Goal: Use online tool/utility: Utilize a website feature to perform a specific function

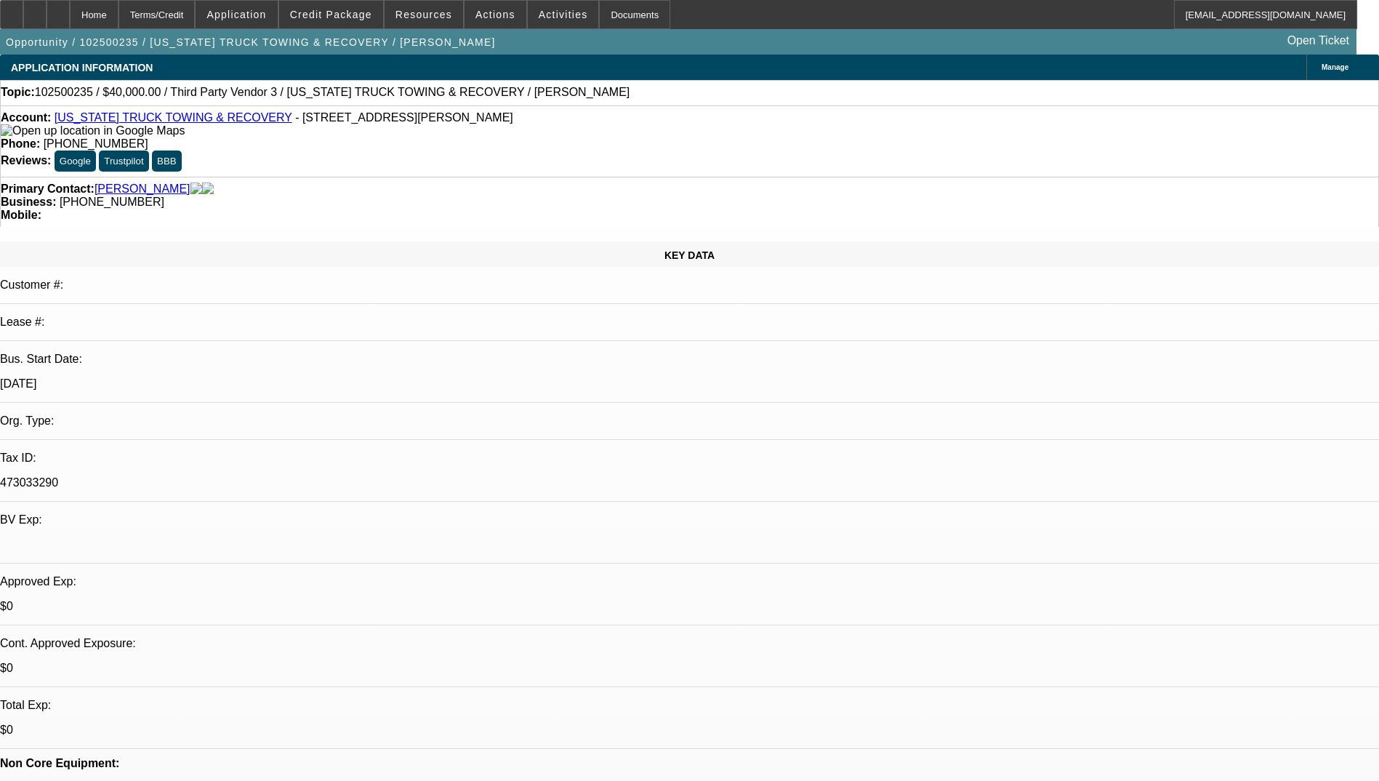
select select "0"
select select "2"
select select "0.1"
select select "4"
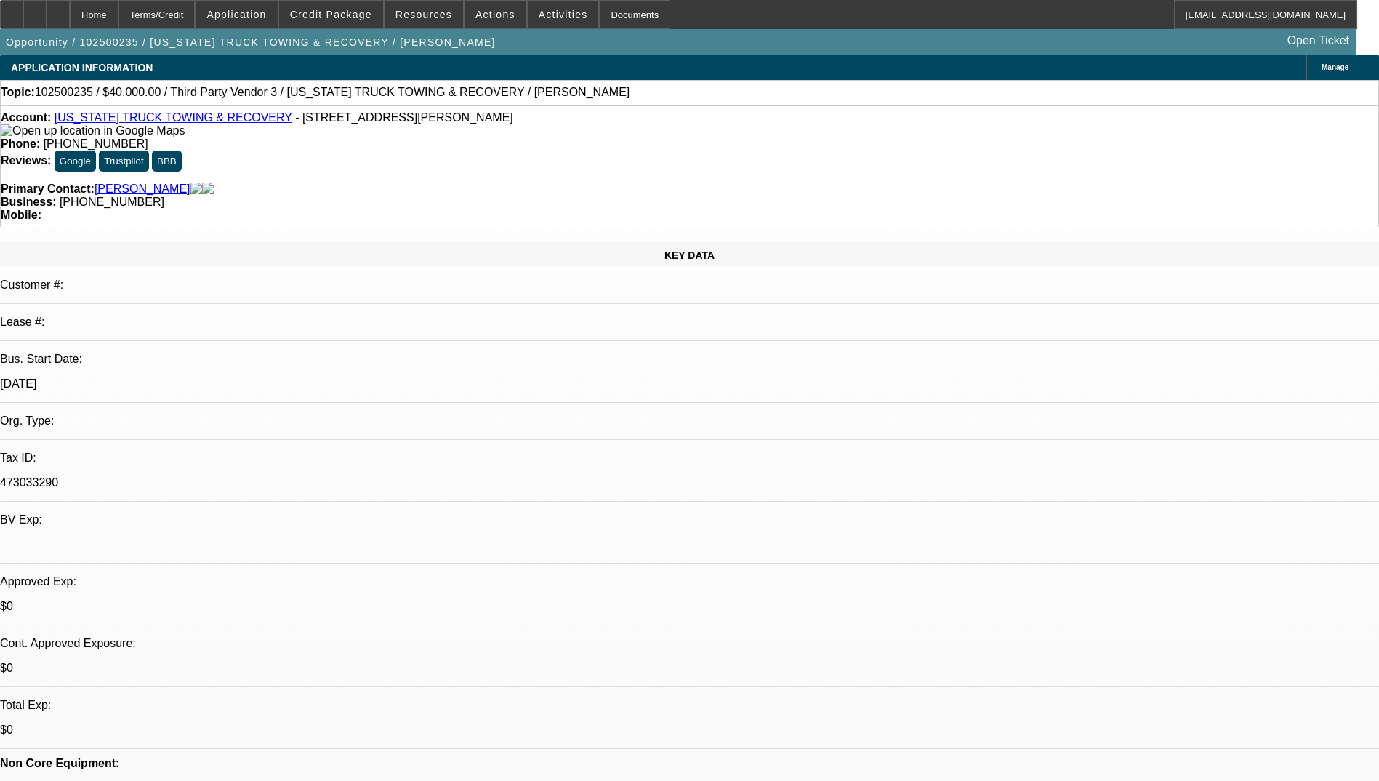
scroll to position [73, 0]
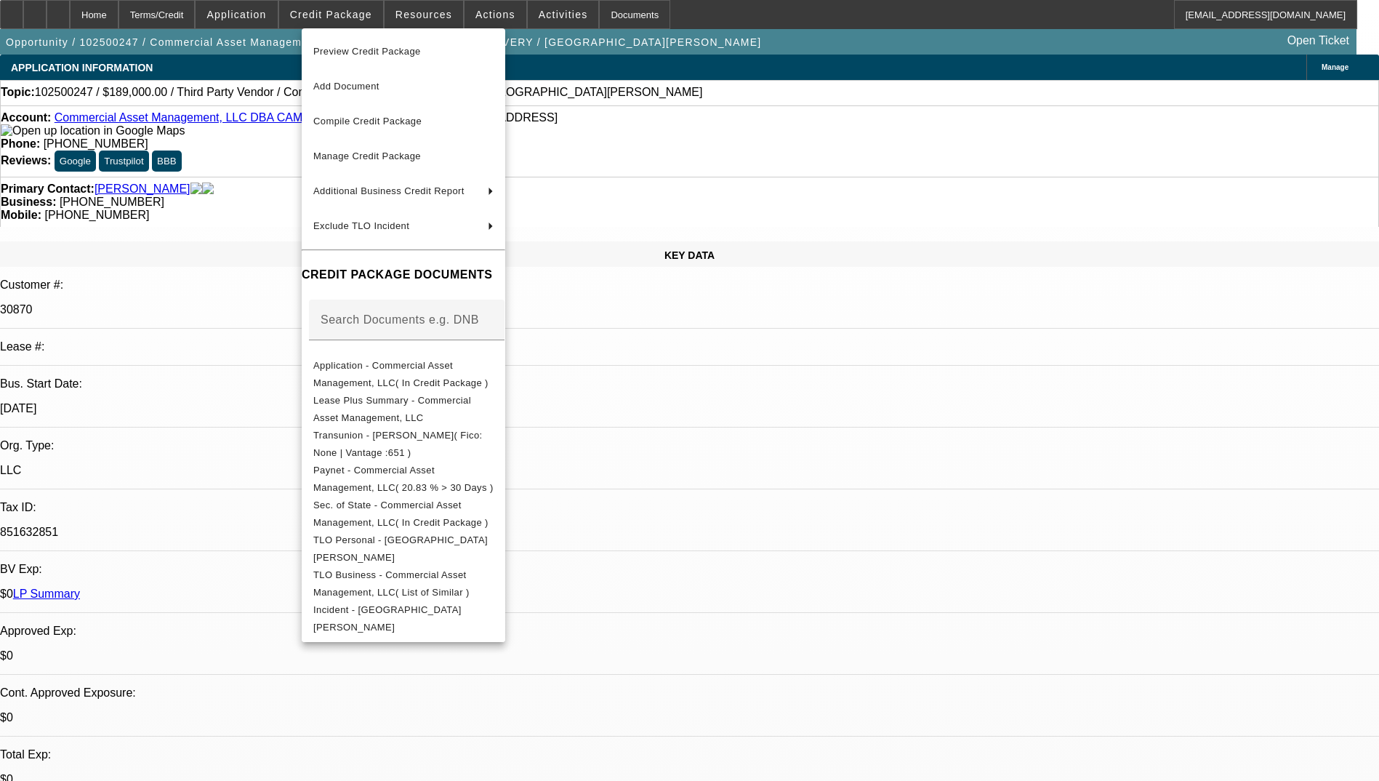
select select "0"
select select "2"
select select "0.1"
select select "4"
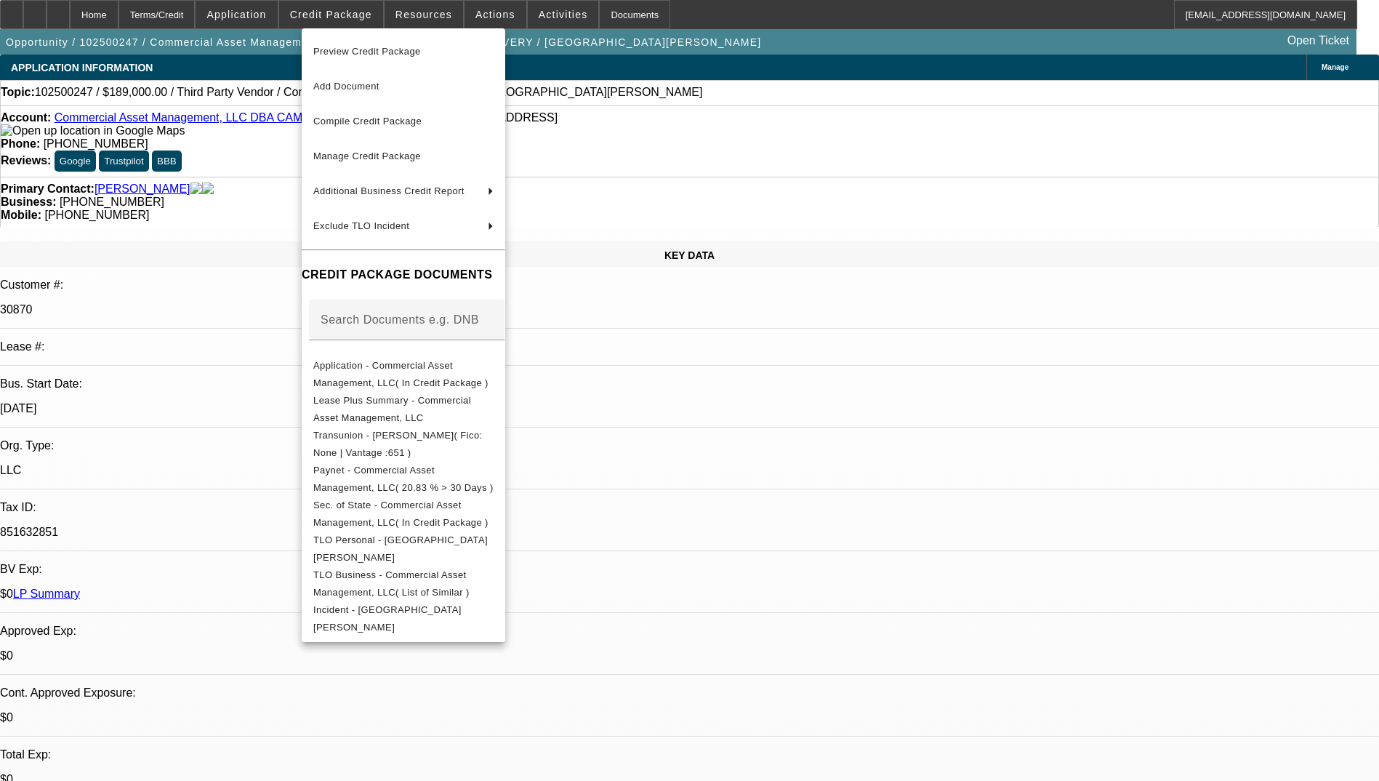
scroll to position [509, 0]
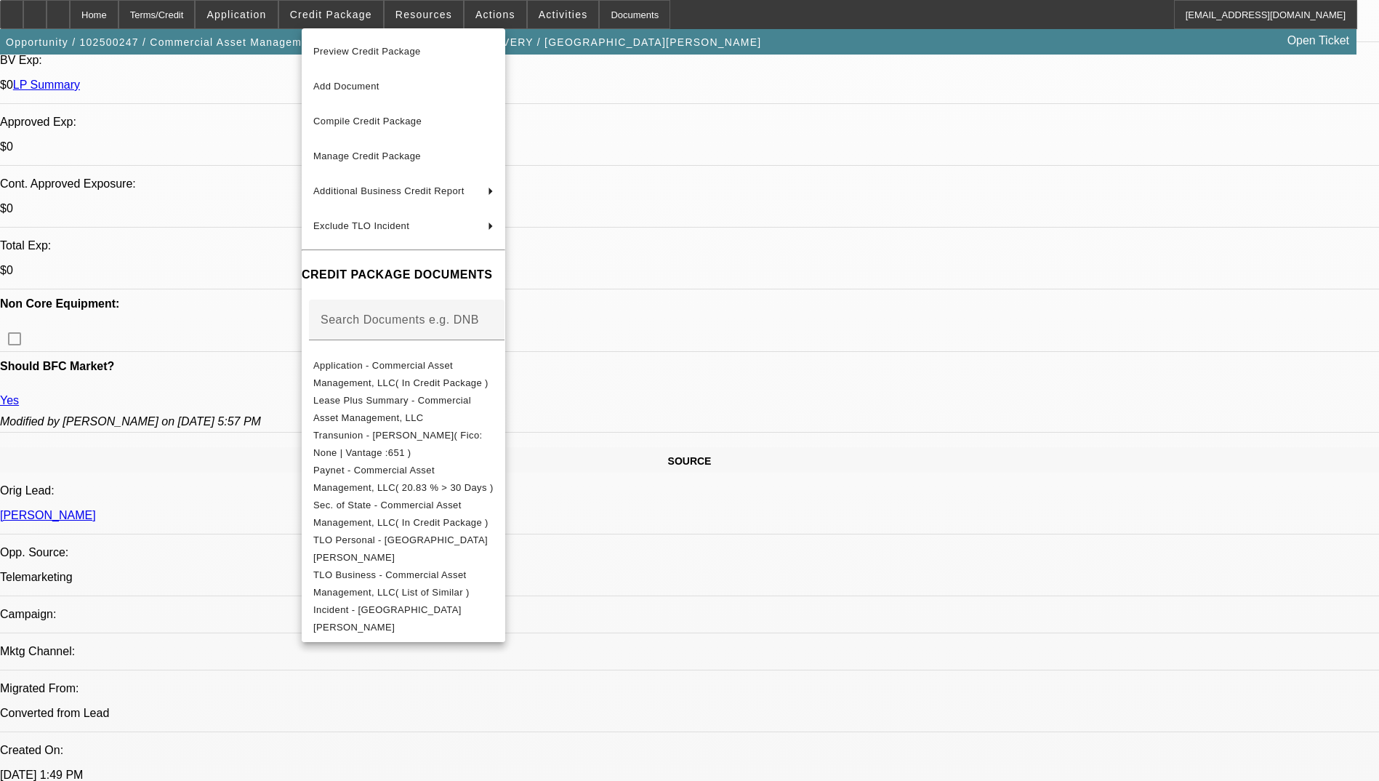
click at [1076, 721] on div at bounding box center [689, 390] width 1379 height 781
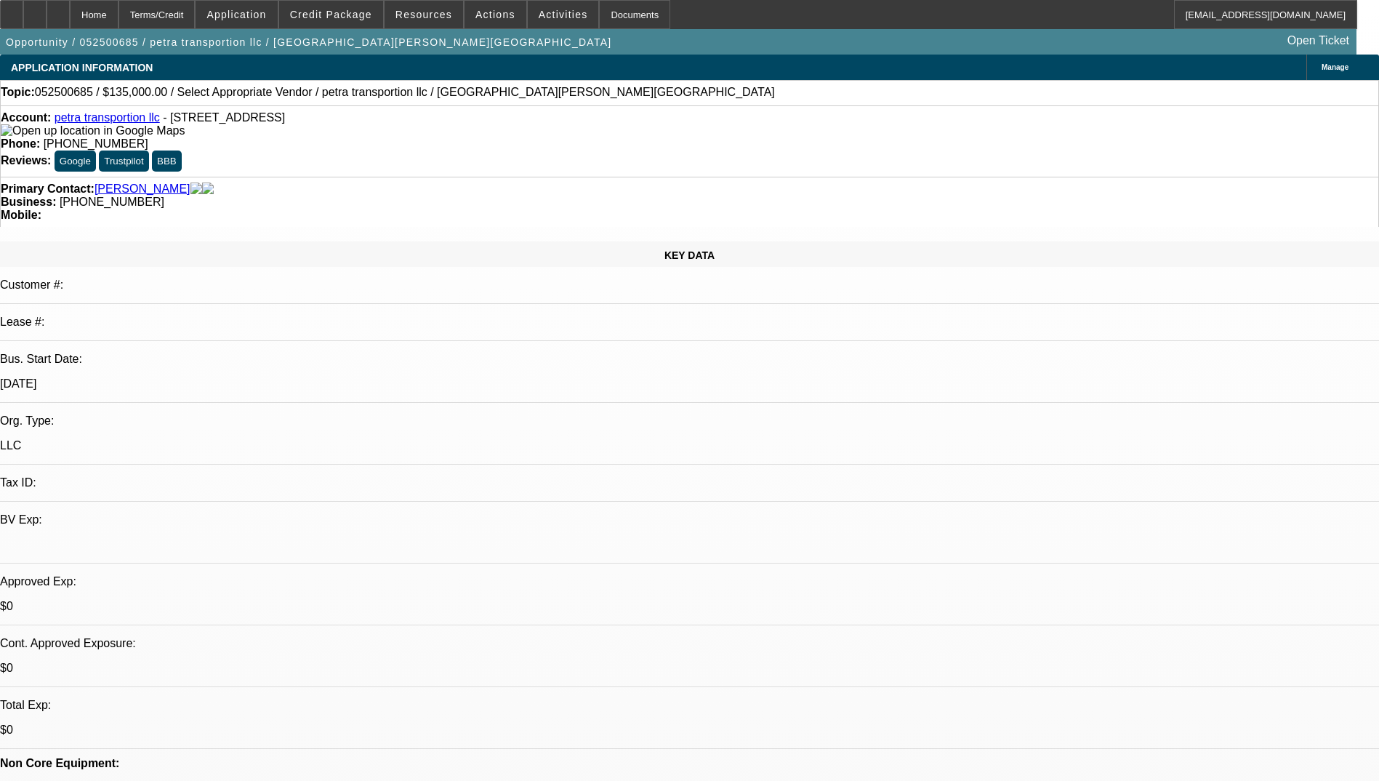
select select "0"
select select "2"
select select "0.1"
select select "4"
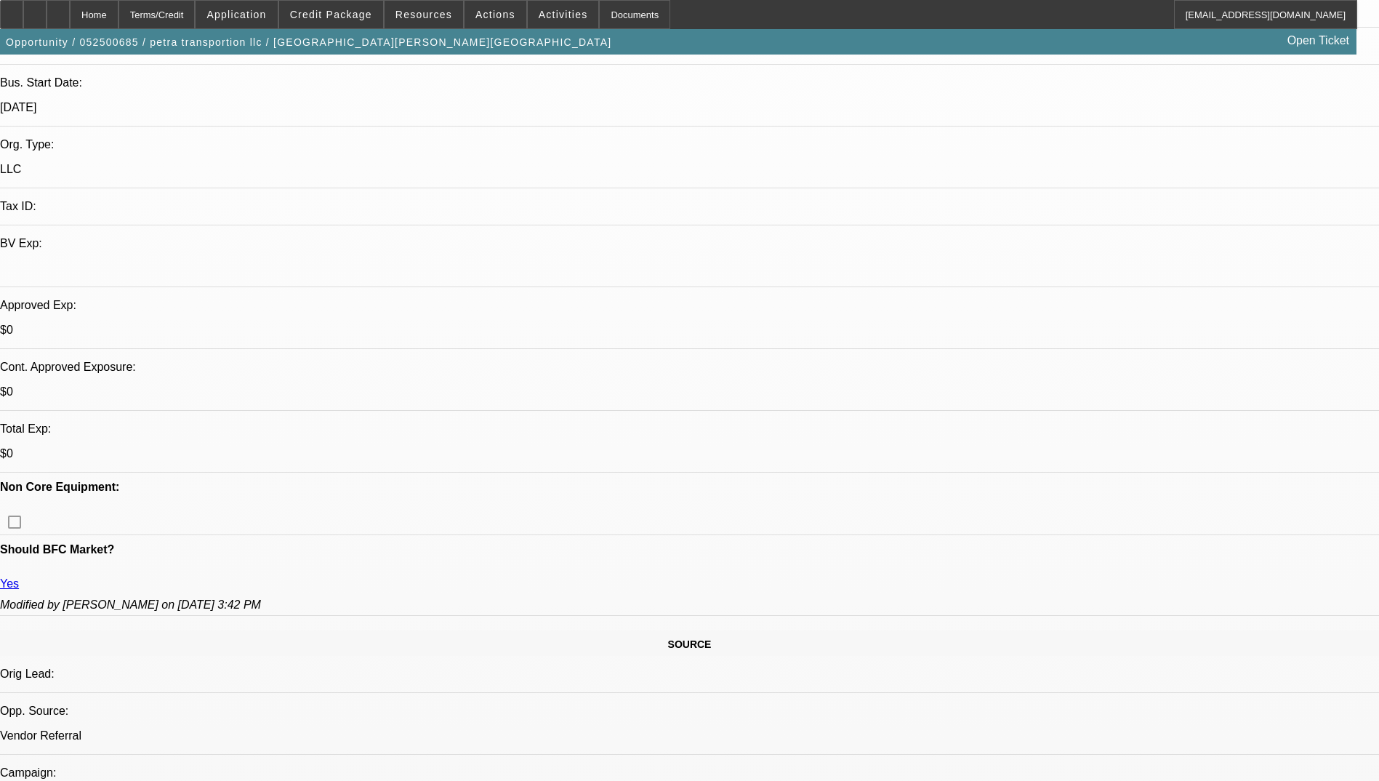
scroll to position [145, 0]
